Goal: Task Accomplishment & Management: Manage account settings

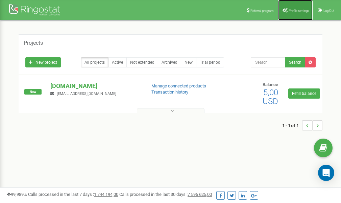
click at [301, 7] on link "Profile settings" at bounding box center [295, 10] width 34 height 20
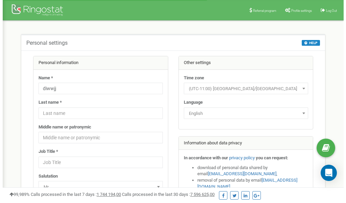
scroll to position [34, 0]
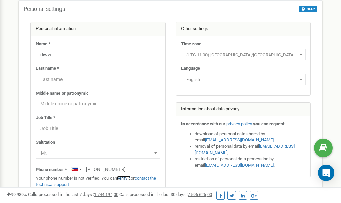
click at [126, 178] on link "verify it" at bounding box center [124, 177] width 14 height 5
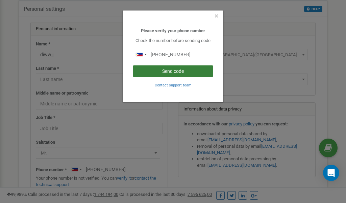
click at [166, 71] on button "Send code" at bounding box center [173, 70] width 80 height 11
